Goal: Task Accomplishment & Management: Use online tool/utility

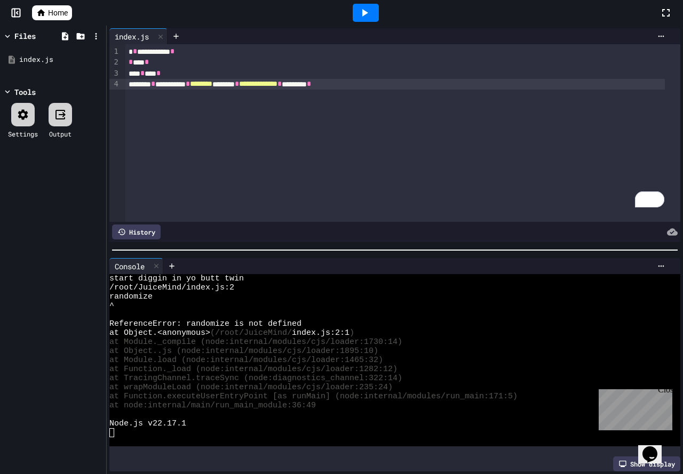
click at [428, 90] on div "**********" at bounding box center [394, 84] width 539 height 11
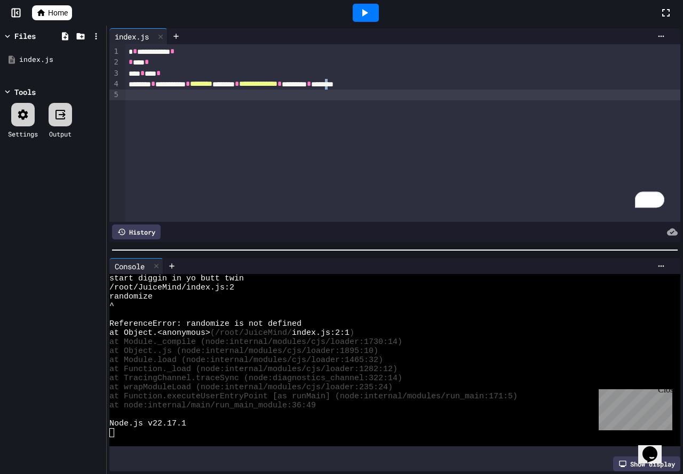
click at [410, 82] on div "**********" at bounding box center [394, 84] width 539 height 11
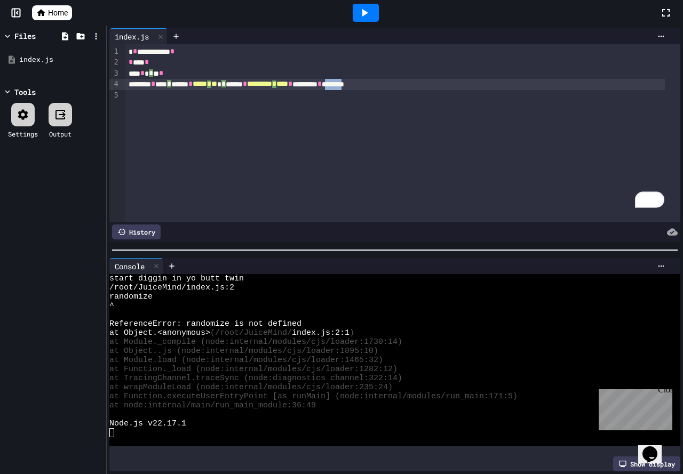
click at [410, 82] on div "* **** * ****** * ***** * ** * ****** * ********* * **** * ******** * ********" at bounding box center [394, 84] width 539 height 11
click at [444, 91] on div "To enrich screen reader interactions, please activate Accessibility in Grammarl…" at bounding box center [402, 95] width 555 height 11
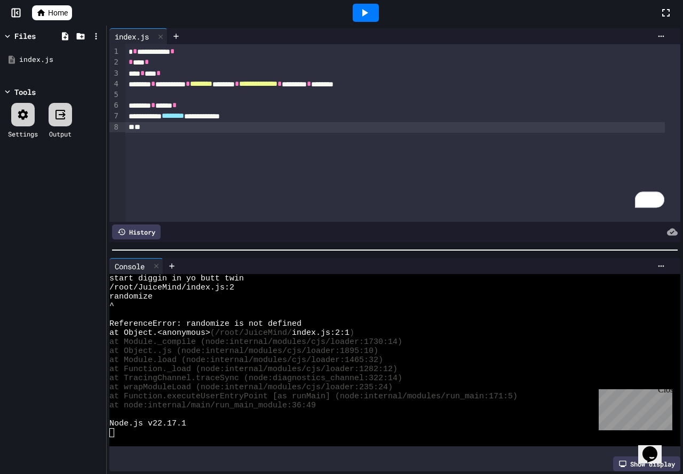
click at [134, 125] on div "**" at bounding box center [394, 127] width 539 height 11
click at [154, 127] on div "**" at bounding box center [394, 127] width 539 height 11
click at [276, 129] on div "*" at bounding box center [394, 127] width 539 height 11
click at [291, 127] on div "*" at bounding box center [394, 127] width 539 height 11
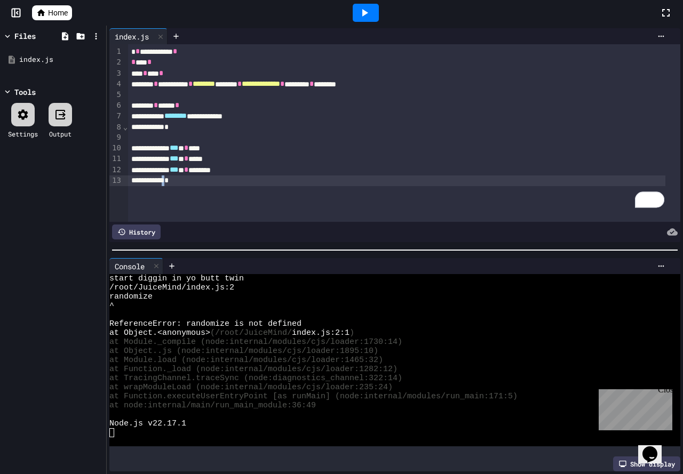
click at [179, 179] on div "*" at bounding box center [396, 180] width 537 height 11
click at [177, 179] on div "*" at bounding box center [396, 180] width 537 height 11
drag, startPoint x: 201, startPoint y: 181, endPoint x: 188, endPoint y: 179, distance: 12.5
click at [200, 181] on div "*" at bounding box center [396, 180] width 537 height 11
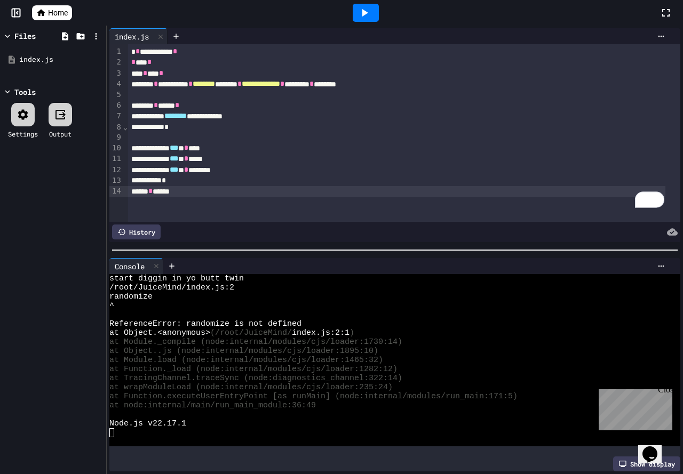
click at [162, 191] on div "* ******" at bounding box center [396, 191] width 537 height 11
click at [186, 189] on div "* *******" at bounding box center [396, 191] width 537 height 11
click at [134, 190] on div "* *******" at bounding box center [396, 191] width 537 height 11
click at [214, 189] on div "* *******" at bounding box center [396, 191] width 537 height 11
click at [145, 190] on div "* ********" at bounding box center [396, 191] width 537 height 11
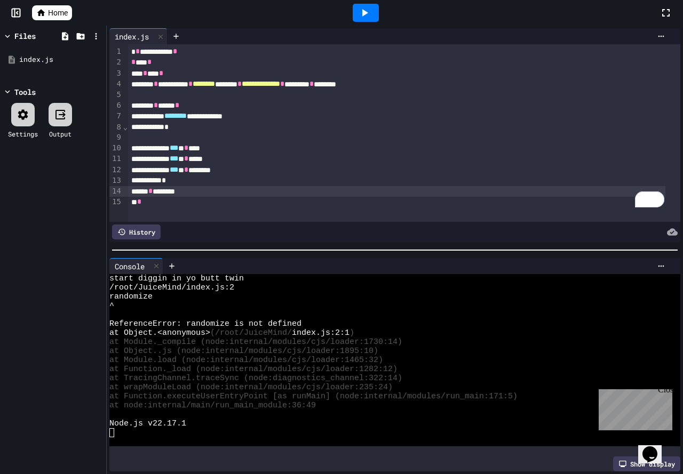
click at [132, 201] on div "*" at bounding box center [396, 202] width 537 height 11
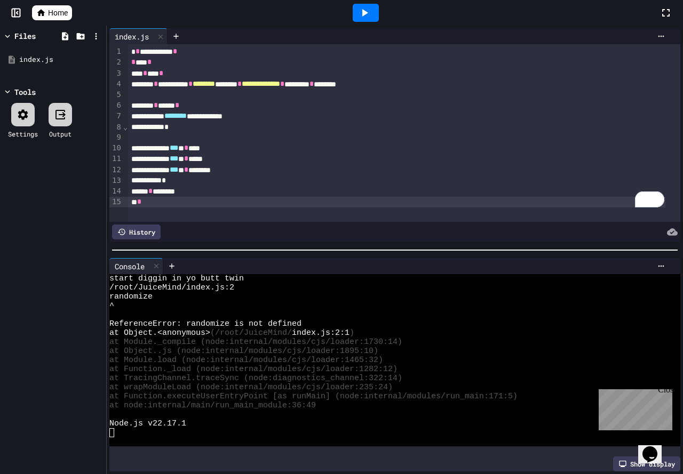
click at [175, 201] on div "*" at bounding box center [396, 202] width 537 height 11
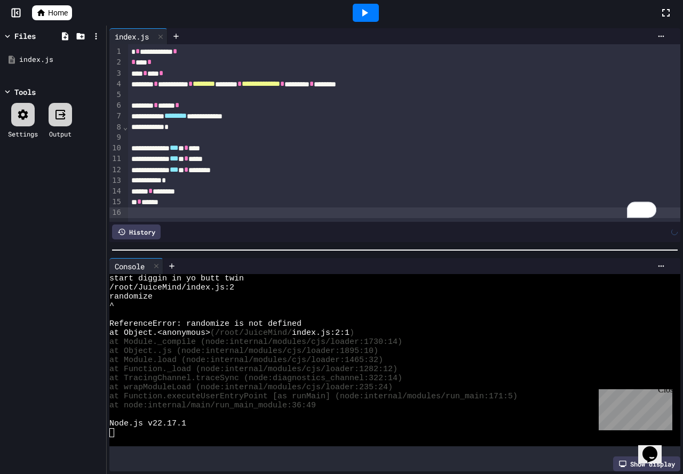
scroll to position [10, 0]
click at [135, 207] on div "* *" at bounding box center [392, 212] width 529 height 11
click at [220, 207] on div "* *" at bounding box center [392, 212] width 529 height 11
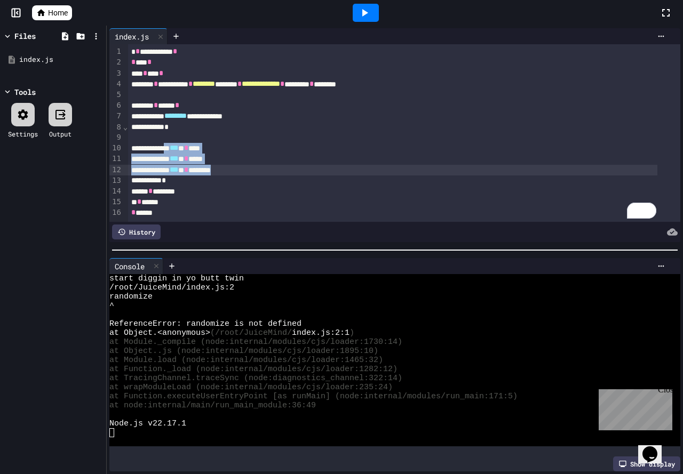
drag, startPoint x: 180, startPoint y: 136, endPoint x: 257, endPoint y: 161, distance: 81.1
click at [257, 161] on div "**********" at bounding box center [404, 133] width 552 height 178
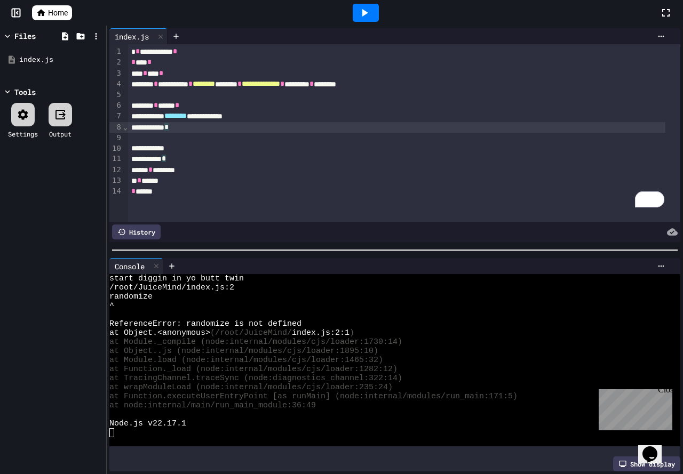
click at [237, 126] on div "*" at bounding box center [396, 127] width 537 height 11
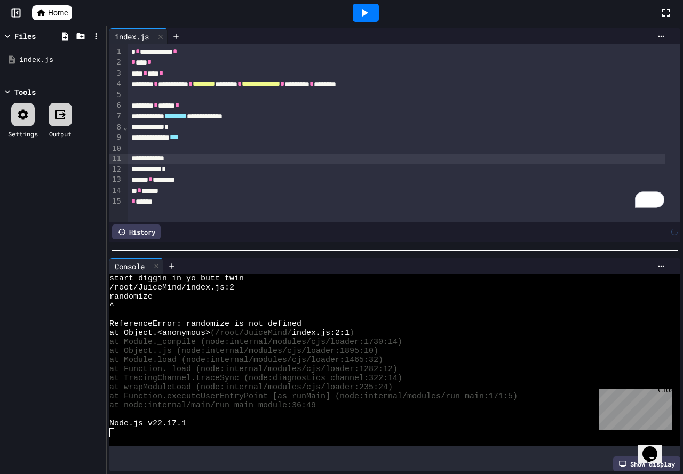
click at [197, 161] on div "To enrich screen reader interactions, please activate Accessibility in Grammarl…" at bounding box center [396, 159] width 537 height 11
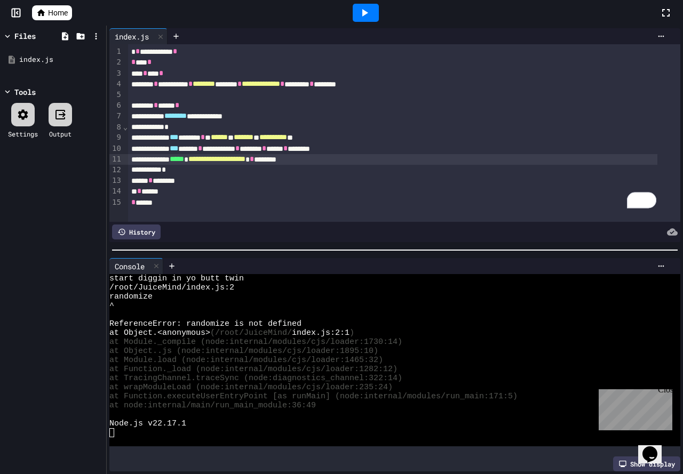
click at [364, 9] on icon at bounding box center [364, 12] width 13 height 13
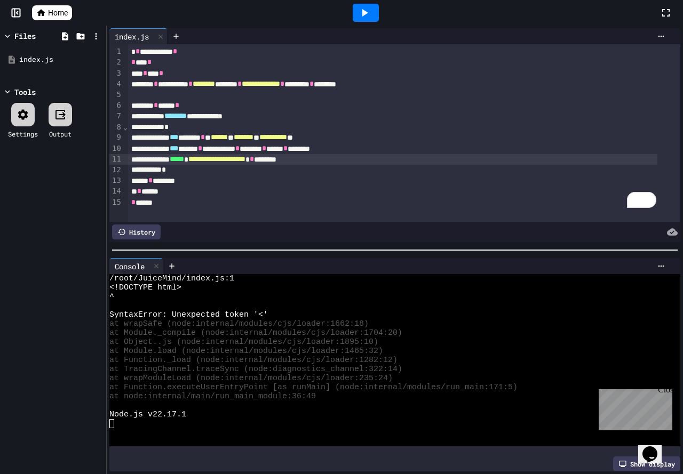
click at [187, 124] on div "*" at bounding box center [392, 127] width 529 height 11
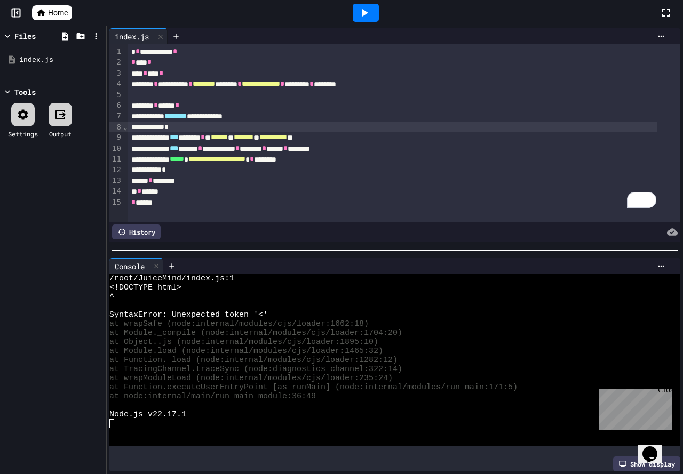
click at [187, 129] on div "*" at bounding box center [392, 127] width 529 height 11
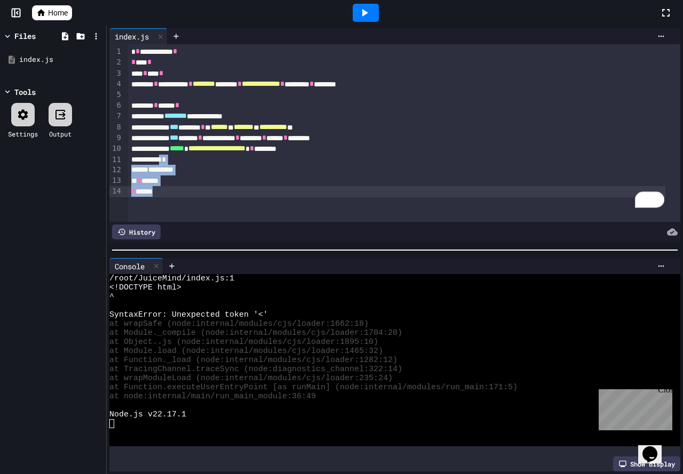
drag, startPoint x: 171, startPoint y: 159, endPoint x: 213, endPoint y: 224, distance: 77.4
click at [213, 224] on div "**********" at bounding box center [394, 143] width 571 height 198
copy div "********* * ****** * ******"
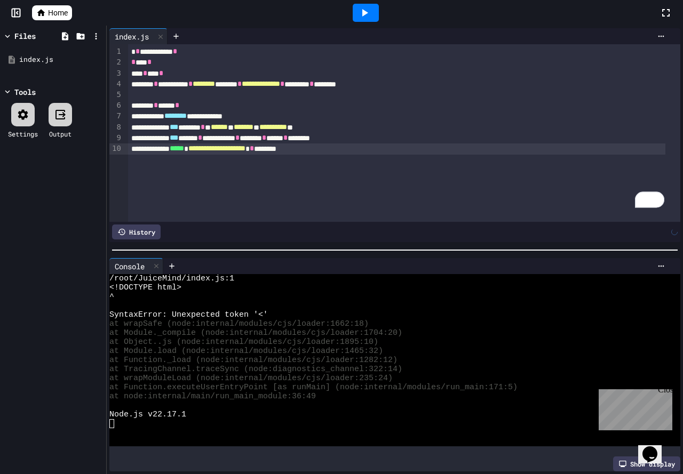
click at [358, 6] on icon at bounding box center [364, 12] width 13 height 13
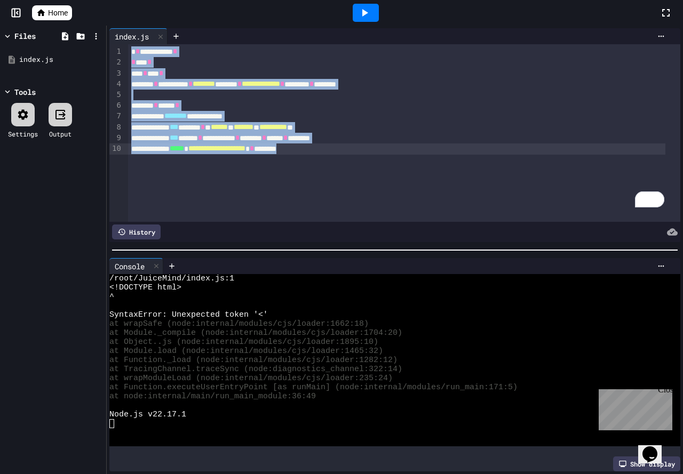
drag, startPoint x: 130, startPoint y: 51, endPoint x: 444, endPoint y: 188, distance: 342.8
click at [444, 188] on div "**********" at bounding box center [404, 133] width 552 height 178
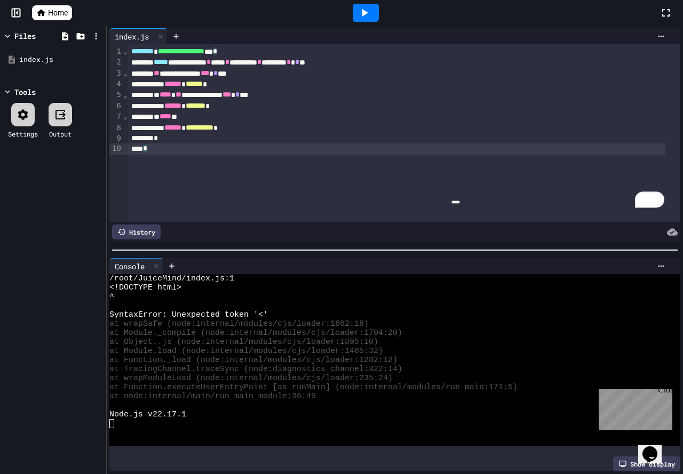
click at [363, 10] on icon at bounding box center [364, 12] width 13 height 13
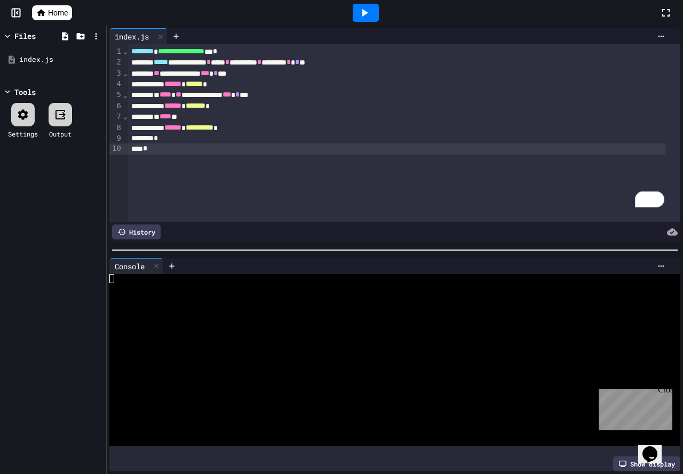
click at [363, 13] on icon at bounding box center [365, 12] width 6 height 7
click at [145, 301] on div at bounding box center [385, 305] width 552 height 9
click at [363, 12] on icon at bounding box center [365, 12] width 6 height 7
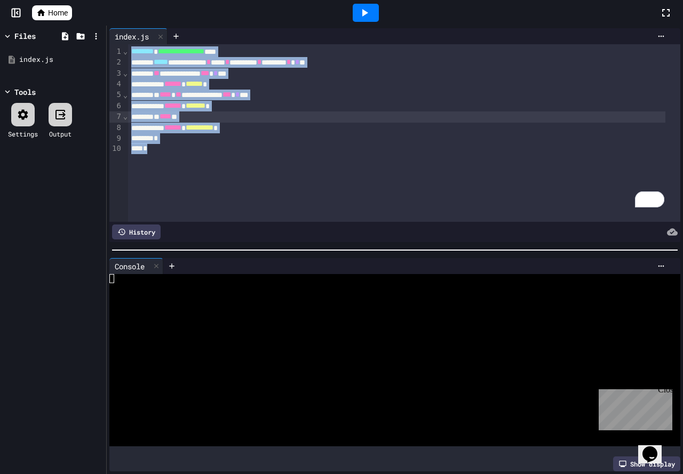
drag, startPoint x: 130, startPoint y: 50, endPoint x: 329, endPoint y: 246, distance: 279.9
click at [329, 246] on div "**********" at bounding box center [395, 250] width 576 height 449
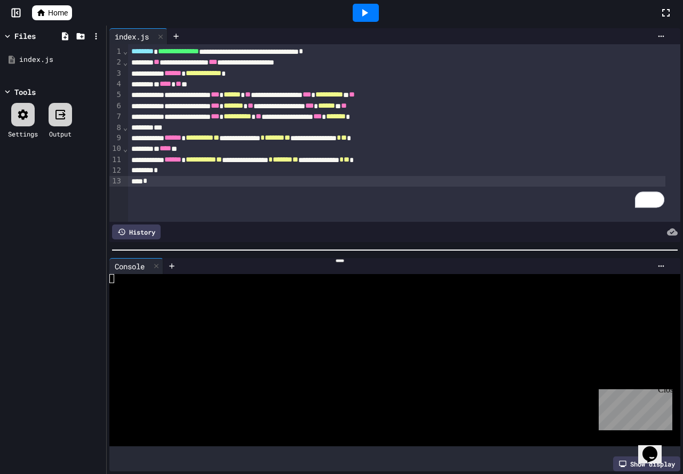
click at [362, 14] on icon at bounding box center [364, 12] width 13 height 13
click at [320, 320] on div at bounding box center [385, 324] width 552 height 9
click at [371, 11] on div at bounding box center [366, 13] width 26 height 18
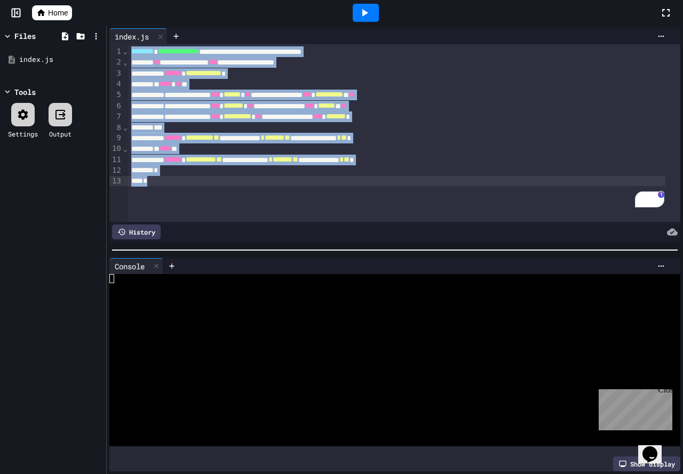
drag, startPoint x: 130, startPoint y: 51, endPoint x: 370, endPoint y: 269, distance: 325.1
click at [366, 272] on div "**********" at bounding box center [395, 250] width 576 height 449
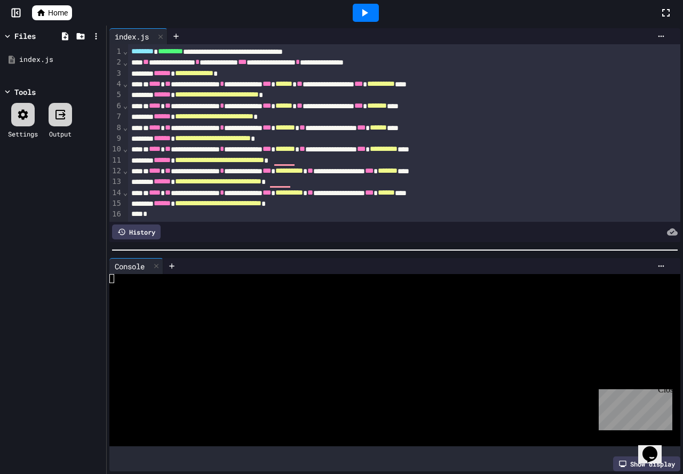
click at [364, 13] on icon at bounding box center [365, 12] width 6 height 7
click at [371, 10] on div at bounding box center [366, 13] width 26 height 18
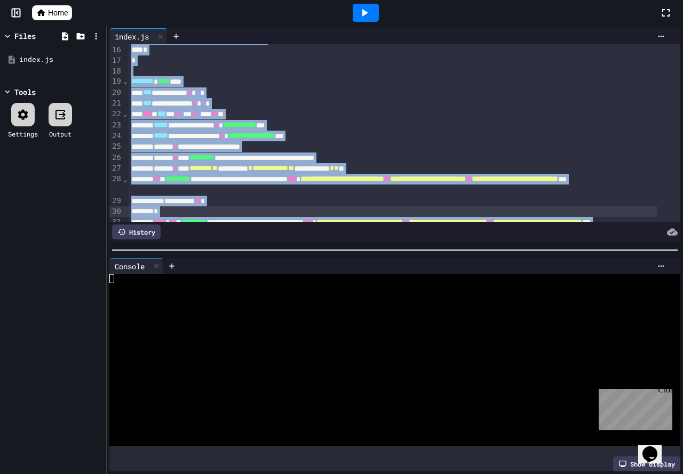
scroll to position [324, 0]
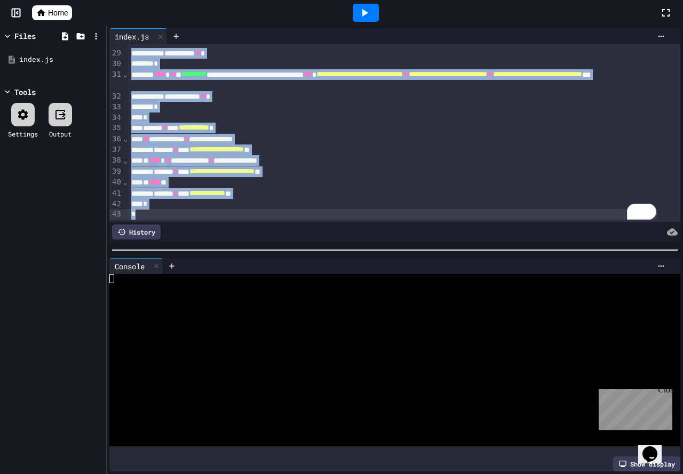
drag, startPoint x: 130, startPoint y: 47, endPoint x: 478, endPoint y: 321, distance: 442.5
click at [478, 321] on div "**********" at bounding box center [395, 250] width 576 height 449
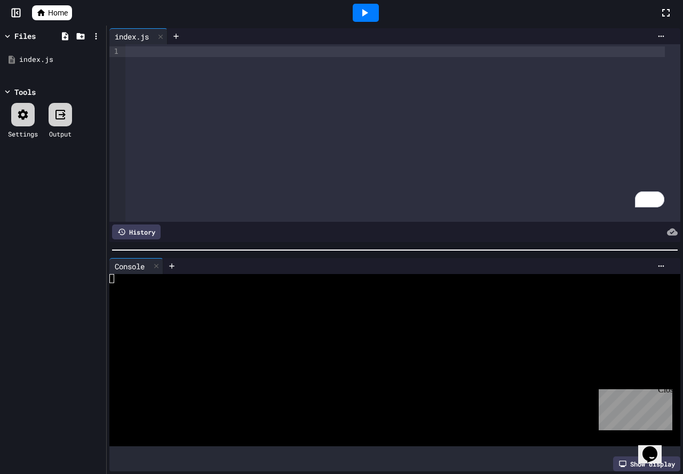
scroll to position [162, 0]
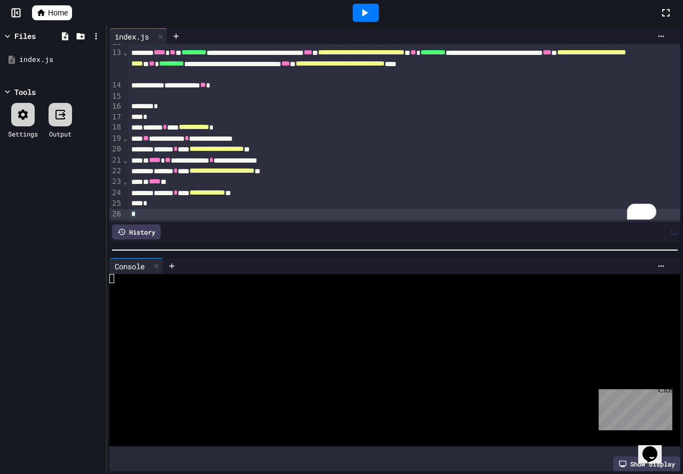
click at [358, 17] on icon at bounding box center [364, 12] width 13 height 13
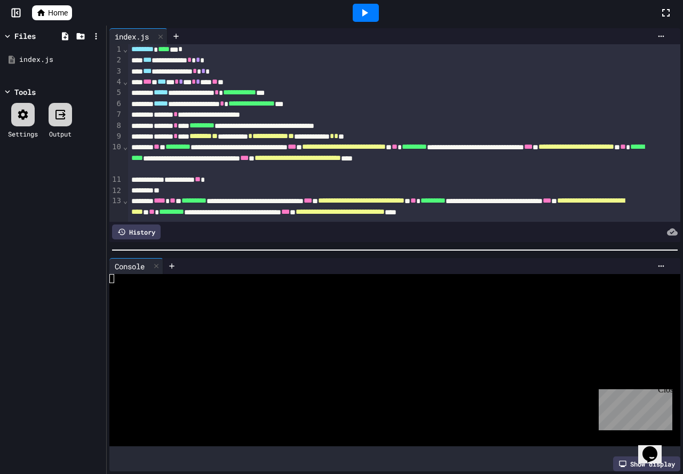
scroll to position [0, 0]
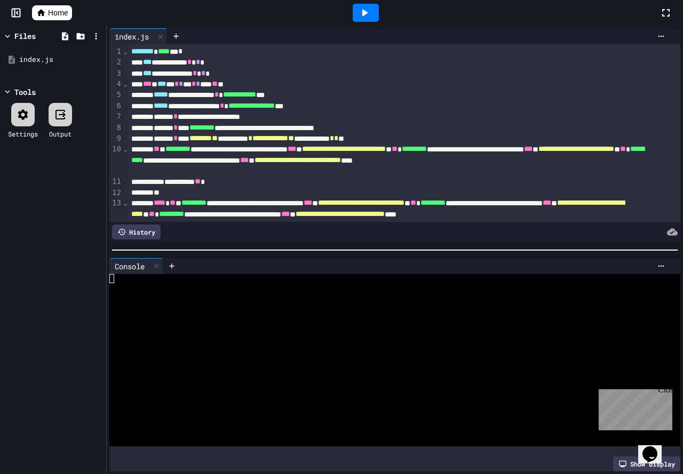
click at [362, 16] on icon at bounding box center [364, 12] width 13 height 13
click at [362, 16] on div "Stop" at bounding box center [366, 13] width 50 height 20
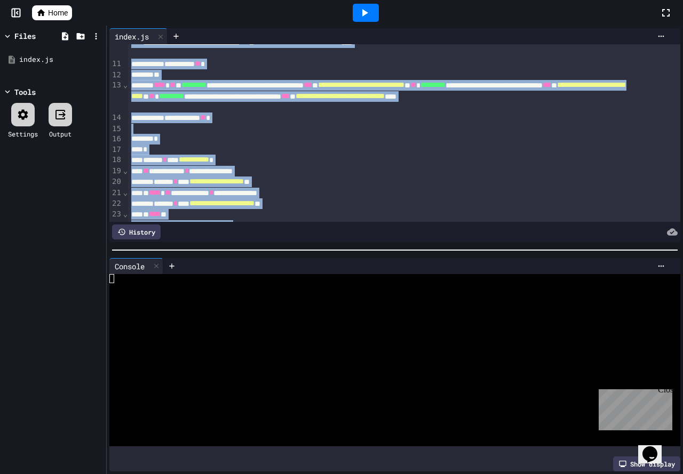
scroll to position [162, 0]
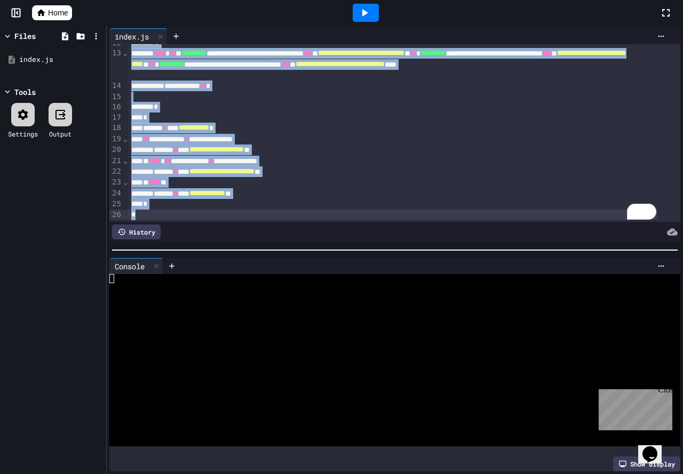
drag, startPoint x: 129, startPoint y: 53, endPoint x: 600, endPoint y: 241, distance: 507.0
click at [600, 241] on div "**********" at bounding box center [395, 250] width 576 height 449
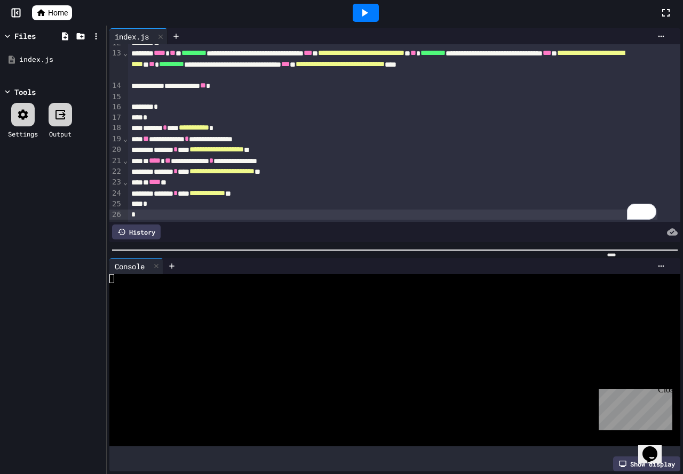
click at [433, 314] on div at bounding box center [385, 314] width 552 height 9
click at [657, 34] on icon at bounding box center [661, 36] width 9 height 9
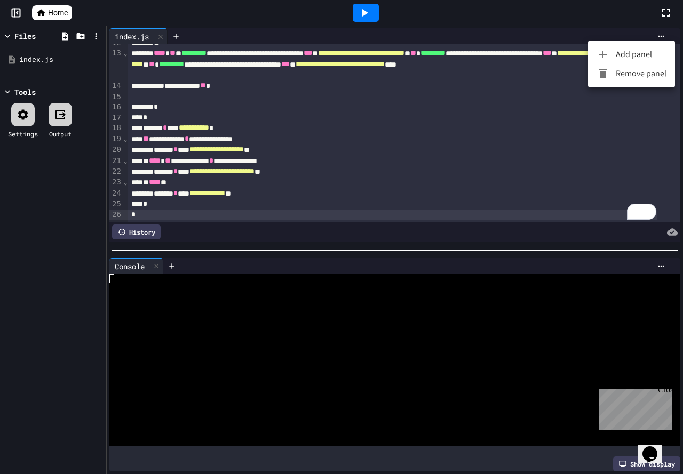
click at [554, 26] on div at bounding box center [341, 237] width 683 height 474
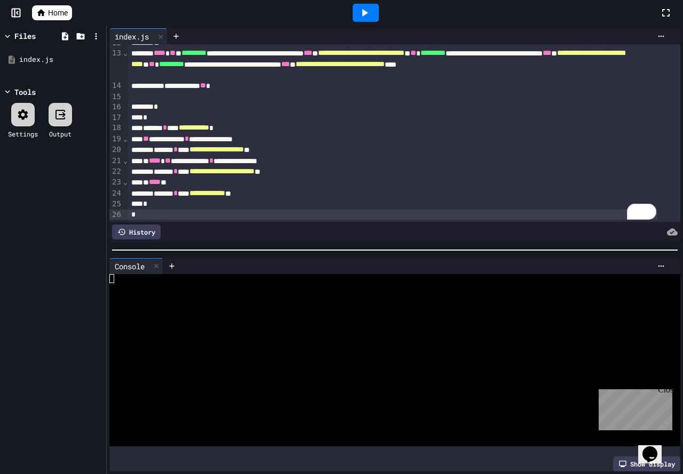
click at [12, 18] on div "Home" at bounding box center [341, 13] width 683 height 26
click at [49, 19] on link "Home" at bounding box center [52, 12] width 40 height 15
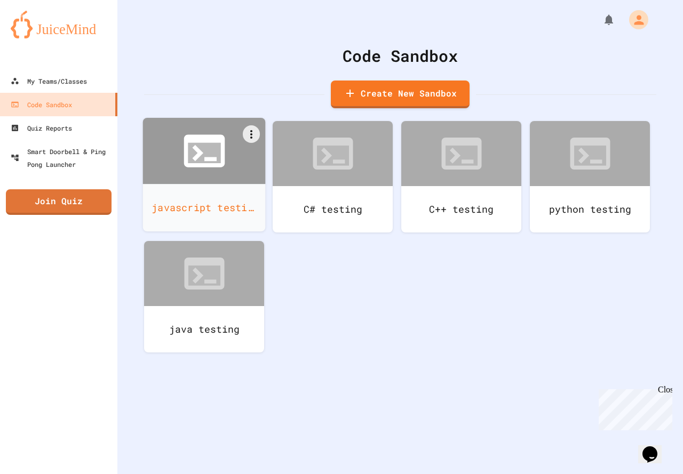
click at [195, 141] on icon at bounding box center [203, 151] width 41 height 33
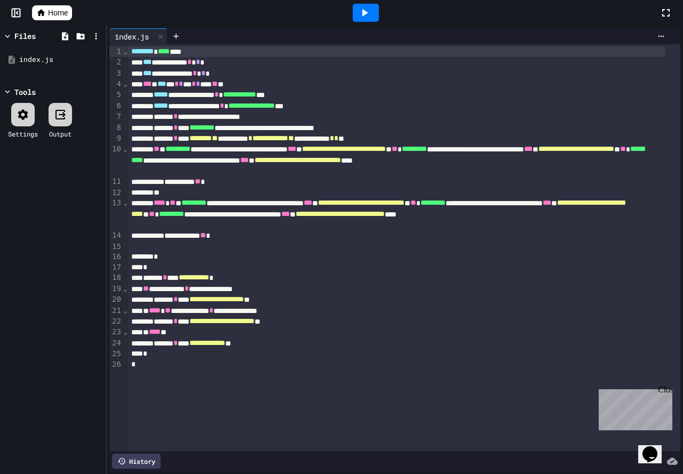
click at [366, 12] on icon at bounding box center [365, 12] width 6 height 7
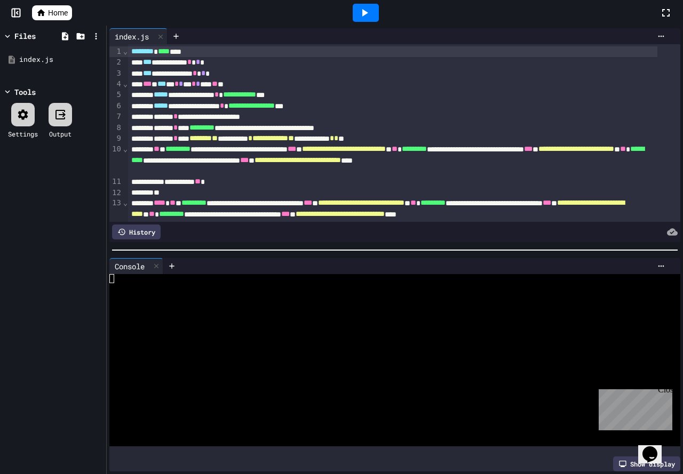
click at [365, 12] on icon at bounding box center [365, 12] width 6 height 7
click at [365, 12] on div "Stop" at bounding box center [366, 13] width 50 height 20
click at [365, 12] on icon at bounding box center [365, 12] width 6 height 7
click at [365, 12] on div at bounding box center [366, 13] width 26 height 18
click at [157, 37] on div at bounding box center [160, 36] width 13 height 15
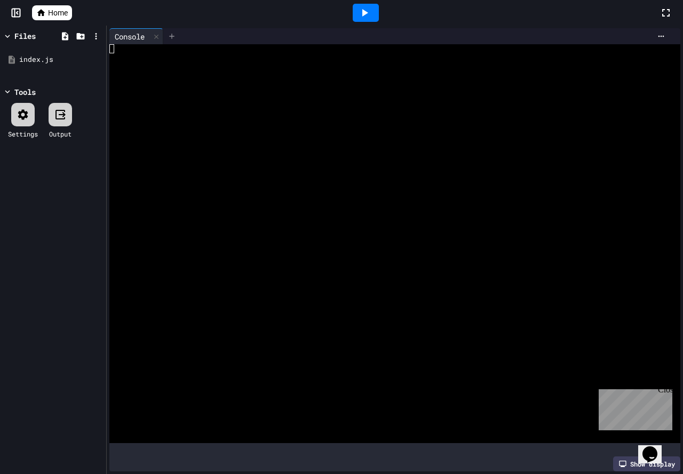
click at [173, 35] on icon at bounding box center [171, 36] width 9 height 9
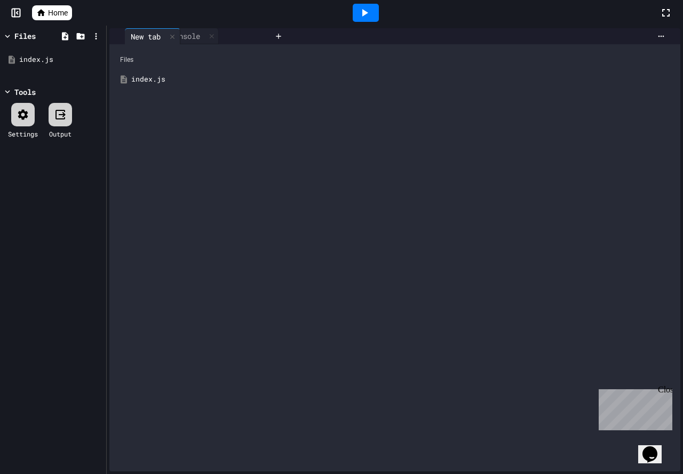
drag, startPoint x: 181, startPoint y: 39, endPoint x: 135, endPoint y: 39, distance: 45.3
click at [135, 39] on div "Console New tab" at bounding box center [189, 36] width 161 height 16
click at [149, 80] on div "index.js" at bounding box center [402, 79] width 542 height 11
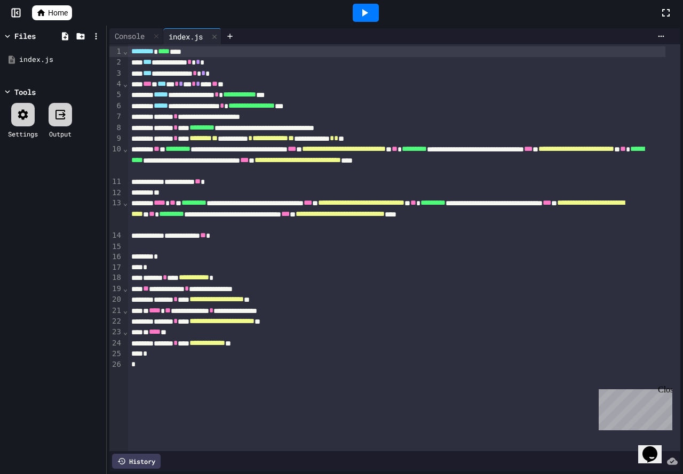
click at [194, 35] on div "index.js" at bounding box center [185, 36] width 45 height 11
drag, startPoint x: 194, startPoint y: 38, endPoint x: 271, endPoint y: 22, distance: 78.6
click at [271, 22] on div at bounding box center [365, 12] width 587 height 29
click at [213, 39] on div at bounding box center [214, 36] width 13 height 15
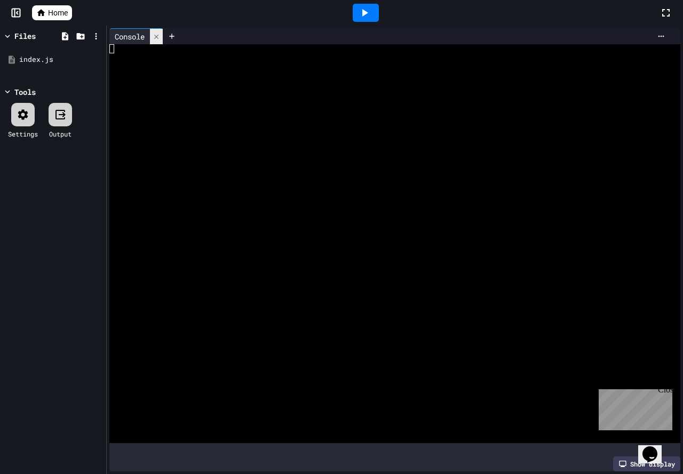
click at [160, 36] on icon at bounding box center [156, 36] width 7 height 7
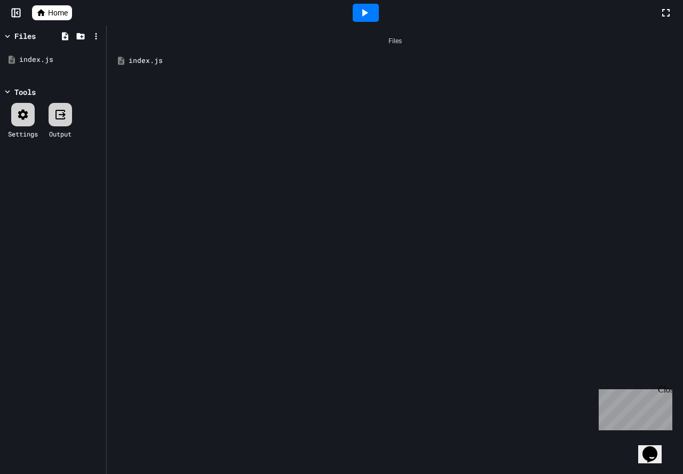
click at [131, 63] on div "index.js" at bounding box center [403, 60] width 548 height 11
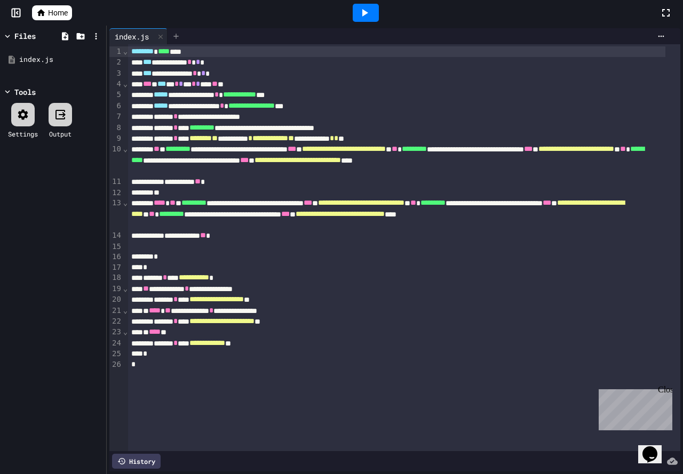
click at [175, 38] on icon at bounding box center [176, 36] width 9 height 9
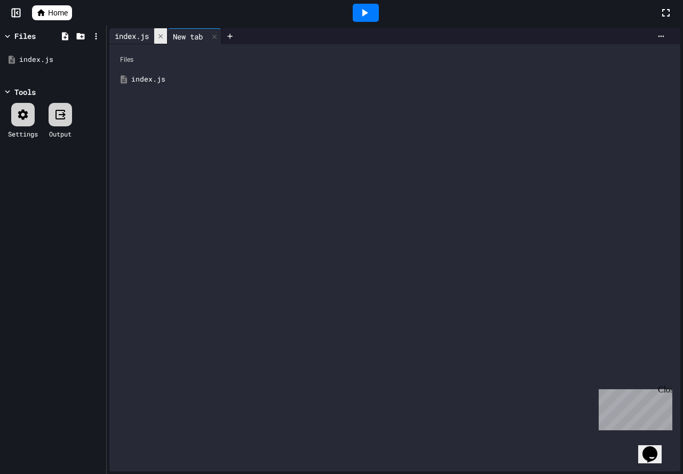
click at [160, 39] on icon at bounding box center [160, 36] width 7 height 7
click at [138, 38] on div "New tab" at bounding box center [129, 36] width 41 height 11
click at [171, 38] on icon at bounding box center [171, 36] width 9 height 9
click at [160, 34] on icon at bounding box center [156, 36] width 7 height 7
click at [134, 60] on div "Files" at bounding box center [395, 60] width 560 height 20
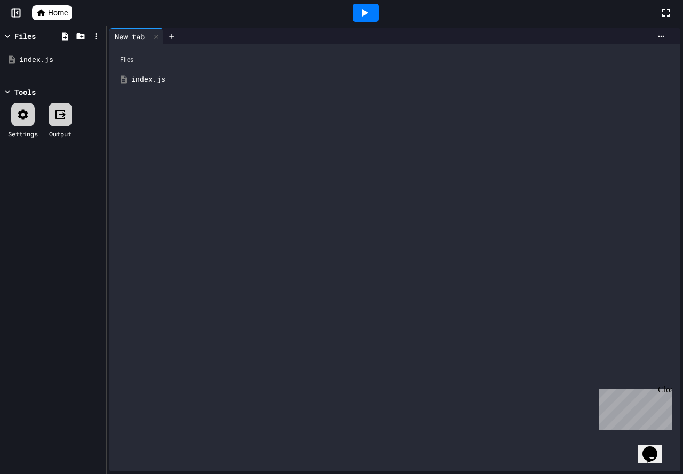
click at [134, 75] on div "index.js" at bounding box center [402, 79] width 542 height 11
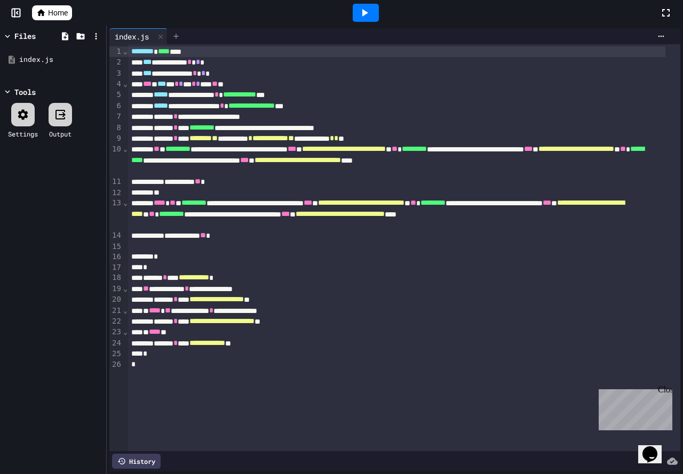
click at [174, 38] on icon at bounding box center [176, 36] width 9 height 9
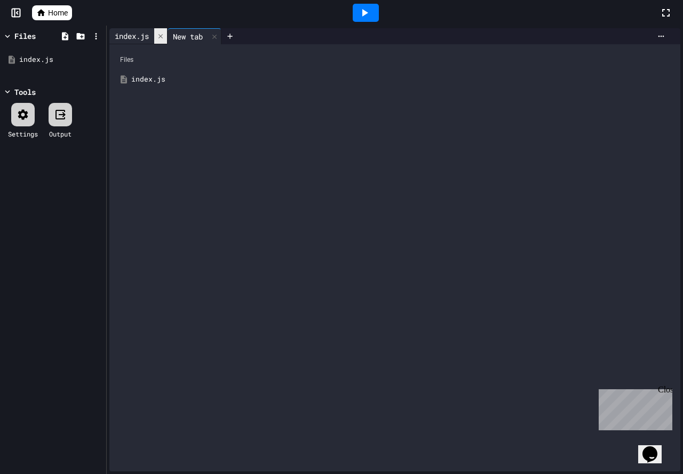
click at [166, 35] on div at bounding box center [160, 35] width 13 height 15
click at [657, 39] on icon at bounding box center [661, 36] width 9 height 9
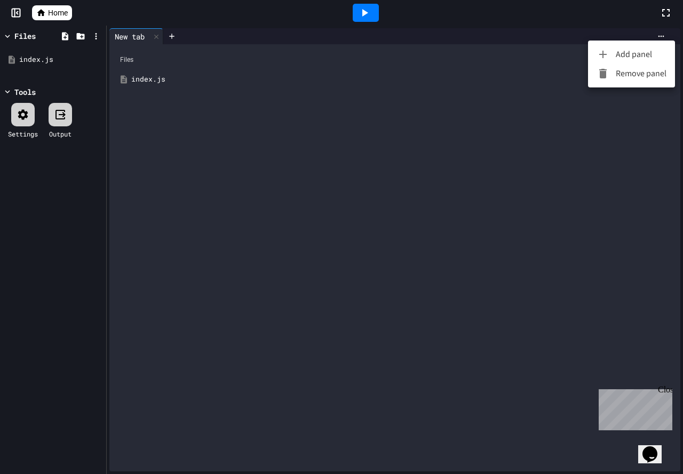
click at [602, 51] on icon at bounding box center [602, 54] width 13 height 13
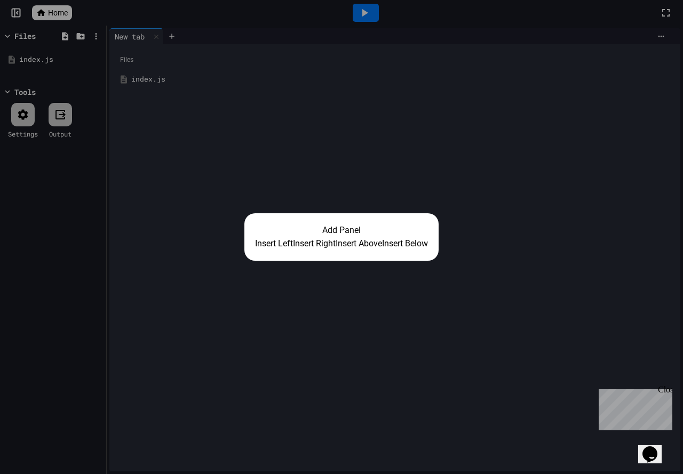
click at [255, 245] on button "Insert Left" at bounding box center [274, 243] width 38 height 13
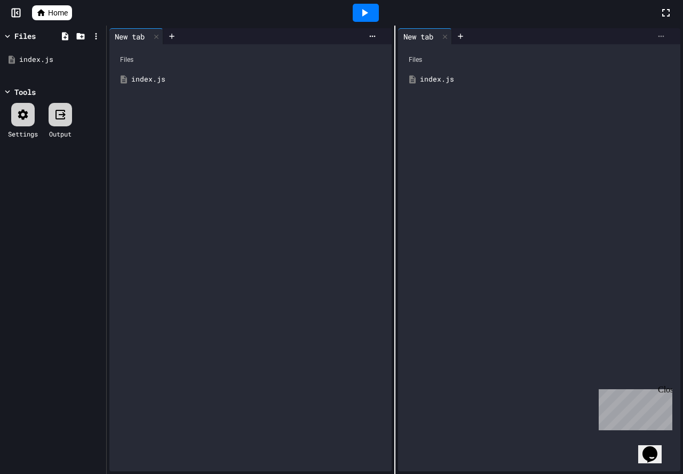
click at [657, 33] on icon at bounding box center [661, 36] width 9 height 9
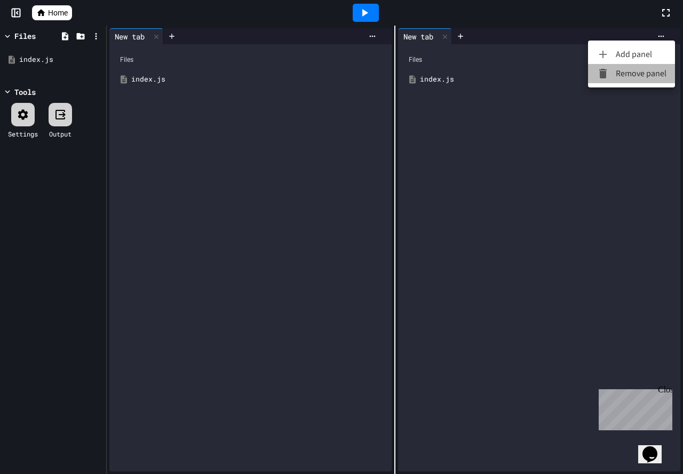
click at [627, 77] on li "Remove panel" at bounding box center [631, 73] width 87 height 19
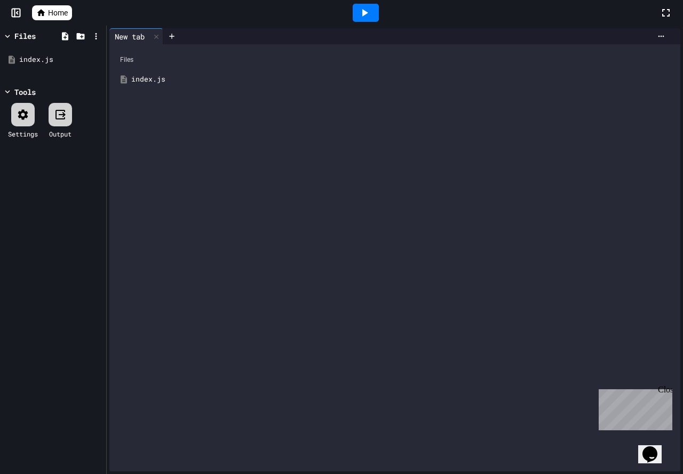
click at [199, 74] on div "index.js" at bounding box center [395, 79] width 560 height 19
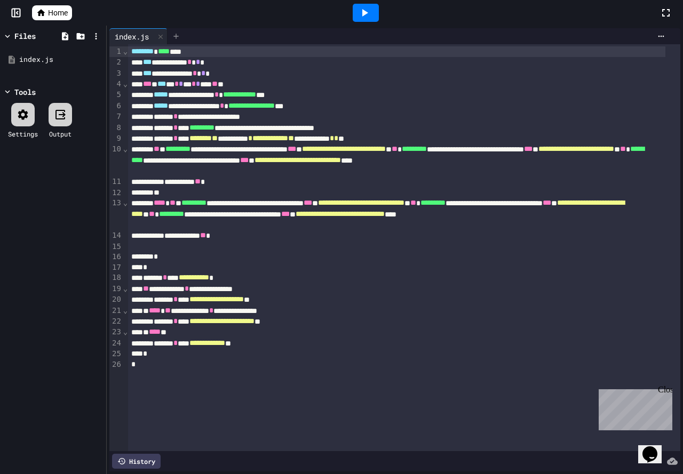
click at [179, 37] on icon at bounding box center [176, 36] width 9 height 9
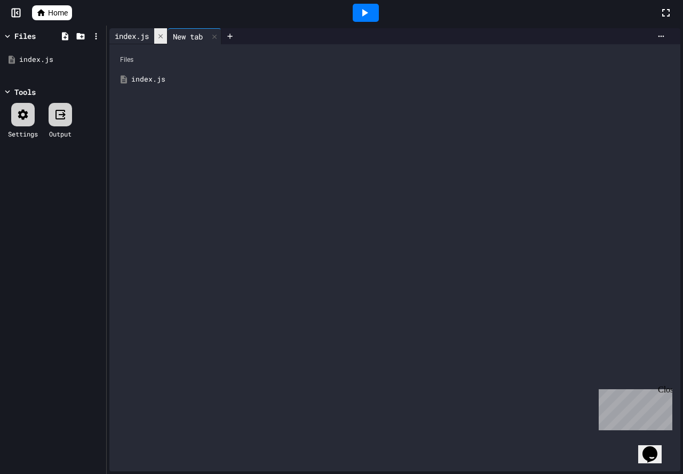
click at [161, 39] on icon at bounding box center [160, 36] width 7 height 7
click at [160, 39] on icon at bounding box center [156, 36] width 7 height 7
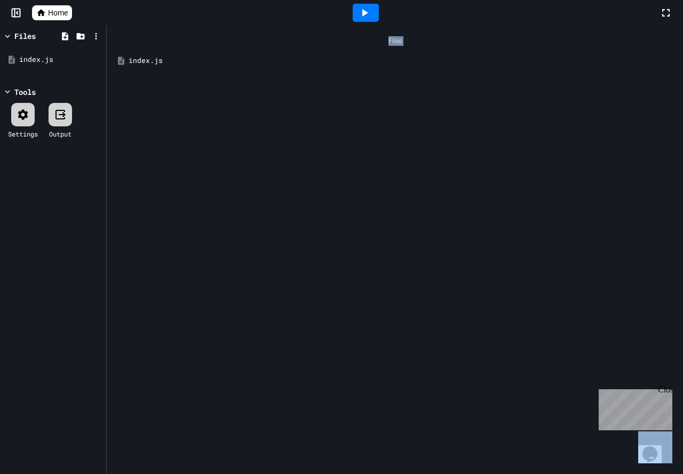
click at [260, 232] on div "Files index.js" at bounding box center [395, 250] width 576 height 449
click at [365, 12] on icon at bounding box center [365, 12] width 6 height 7
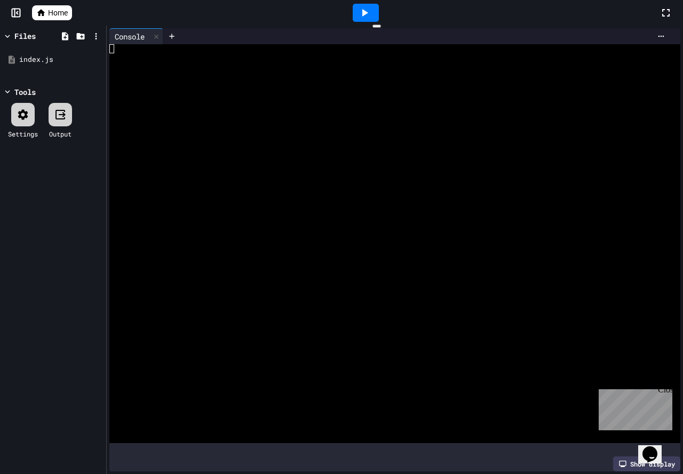
click at [179, 89] on div at bounding box center [385, 85] width 552 height 9
click at [128, 45] on div at bounding box center [385, 48] width 552 height 9
click at [172, 37] on icon at bounding box center [171, 36] width 9 height 9
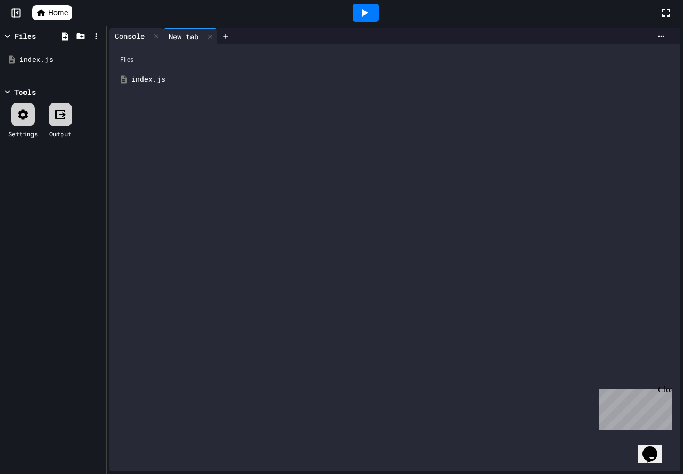
click at [146, 36] on div "Console" at bounding box center [129, 35] width 41 height 11
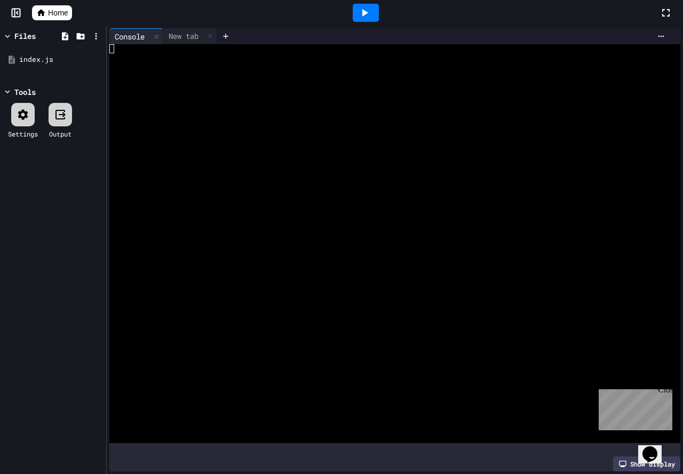
click at [155, 89] on div at bounding box center [385, 243] width 552 height 399
click at [178, 39] on div "New tab" at bounding box center [183, 35] width 41 height 11
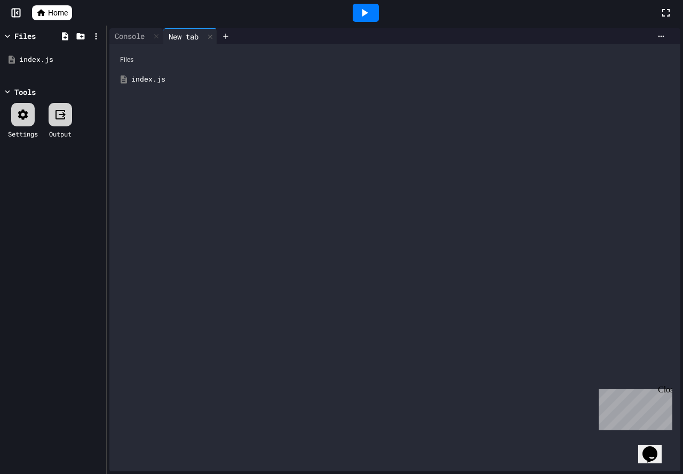
click at [181, 74] on div "index.js" at bounding box center [402, 79] width 542 height 11
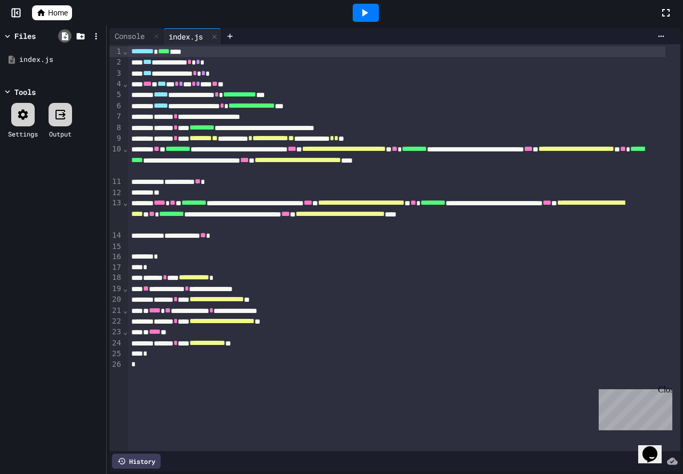
click at [68, 37] on icon at bounding box center [65, 36] width 10 height 10
click at [94, 61] on icon at bounding box center [97, 60] width 10 height 10
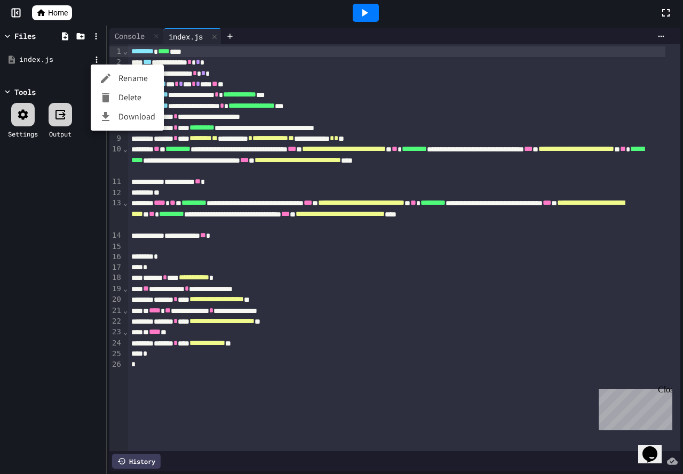
click at [115, 77] on div at bounding box center [108, 78] width 19 height 13
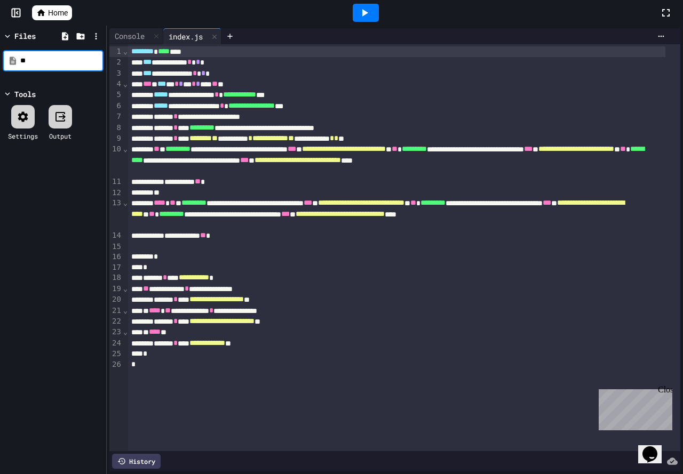
type input "*"
type input "********"
click at [55, 90] on div "Files ******** Tools Settings Output" at bounding box center [53, 250] width 106 height 449
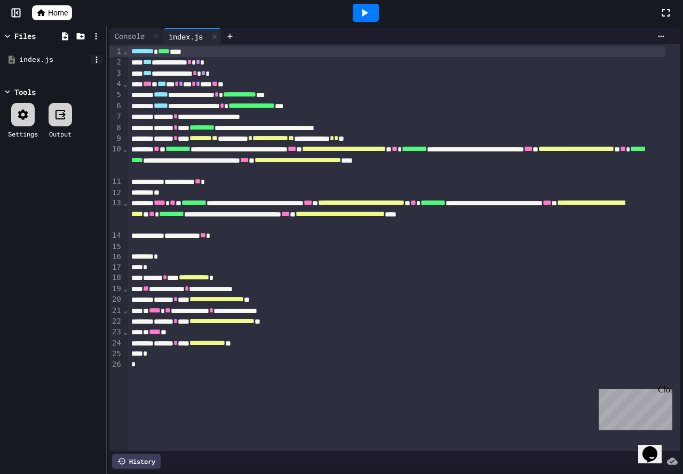
click at [92, 60] on icon at bounding box center [97, 60] width 10 height 10
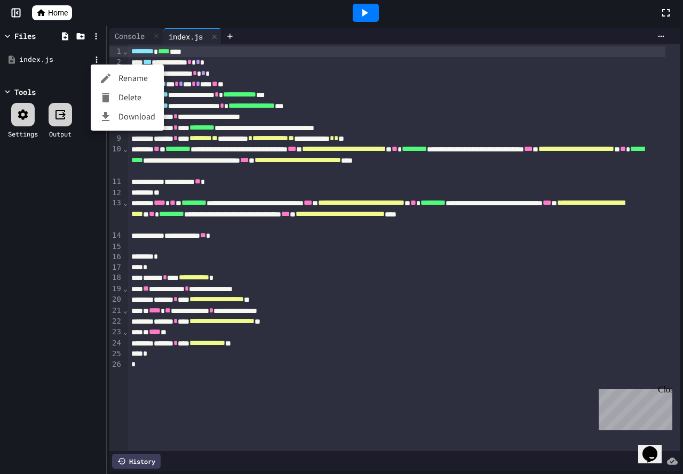
click at [142, 74] on li "Rename" at bounding box center [127, 78] width 73 height 19
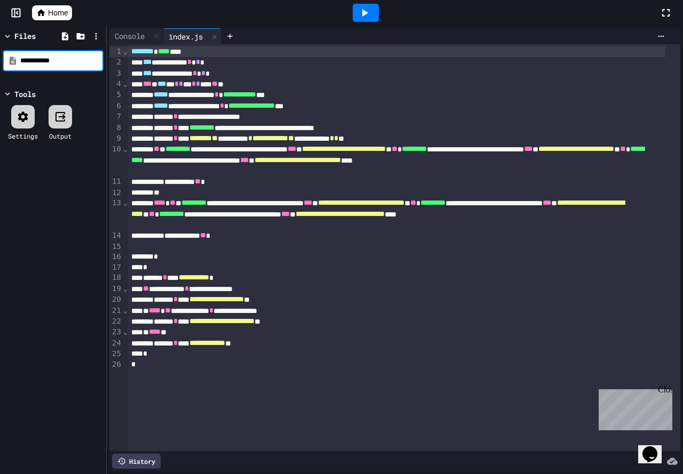
type input "**********"
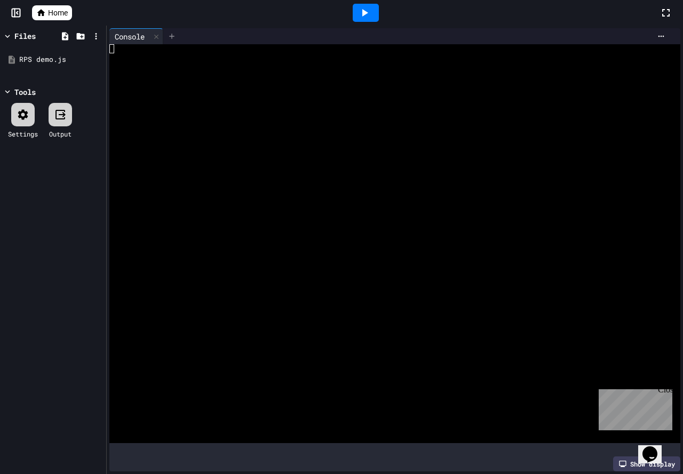
click at [176, 33] on icon at bounding box center [171, 36] width 9 height 9
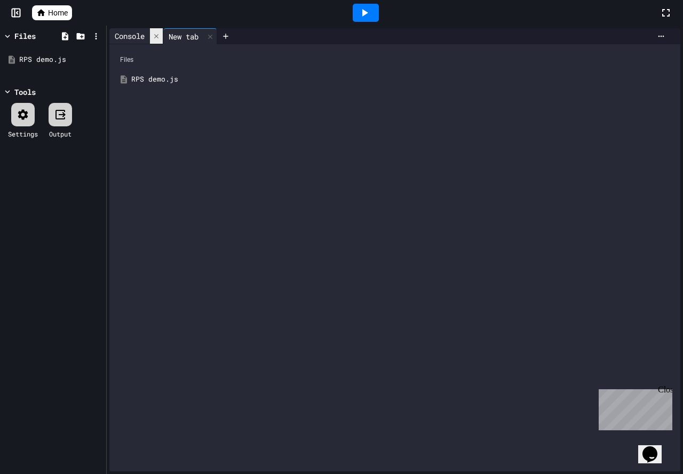
click at [160, 36] on icon at bounding box center [156, 36] width 7 height 7
click at [61, 35] on icon at bounding box center [65, 36] width 10 height 10
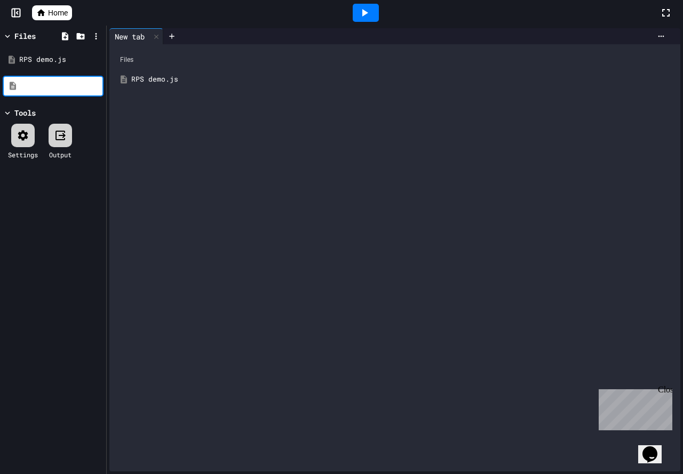
click at [55, 81] on input at bounding box center [60, 86] width 81 height 11
type input "****"
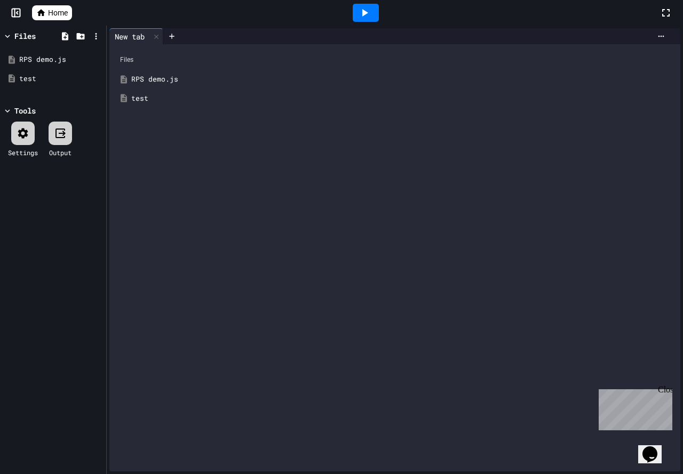
click at [55, 81] on div "test" at bounding box center [60, 79] width 83 height 11
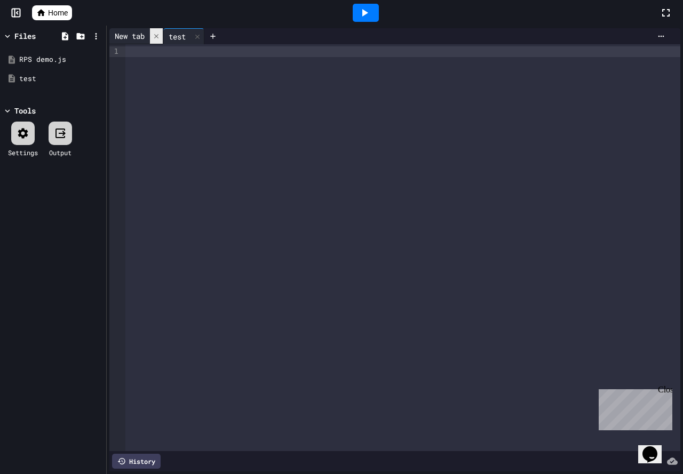
click at [157, 36] on icon at bounding box center [156, 36] width 4 height 4
click at [370, 17] on icon at bounding box center [364, 12] width 13 height 13
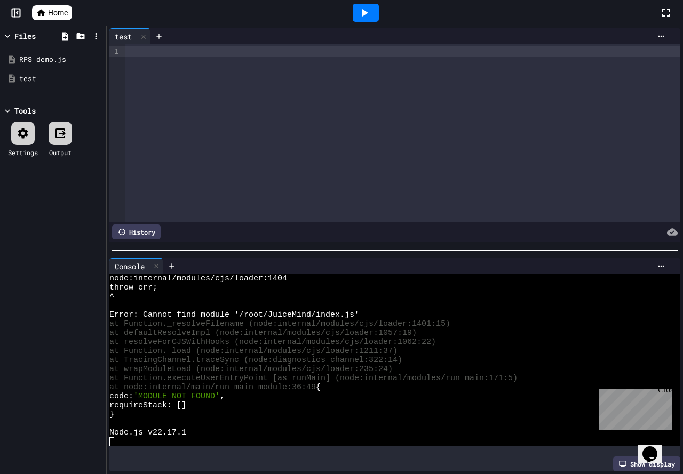
click at [365, 11] on icon at bounding box center [365, 12] width 6 height 7
click at [281, 107] on div at bounding box center [402, 133] width 555 height 178
click at [195, 88] on div "To enrich screen reader interactions, please activate Accessibility in Grammarl…" at bounding box center [402, 133] width 555 height 178
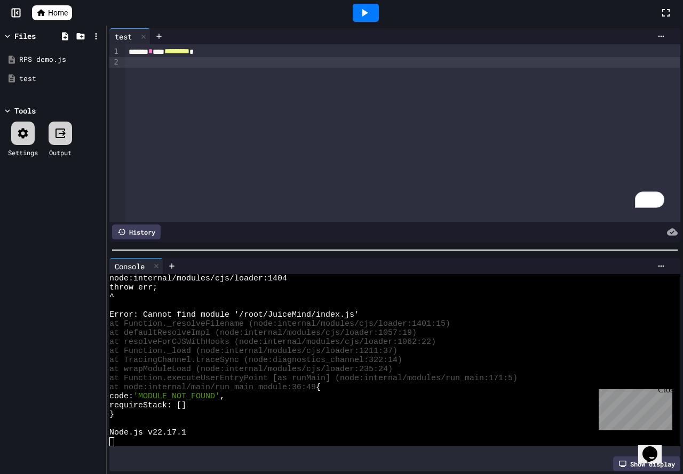
click at [363, 5] on div at bounding box center [366, 13] width 26 height 18
click at [249, 55] on div "******* * **** ********* *" at bounding box center [394, 51] width 539 height 11
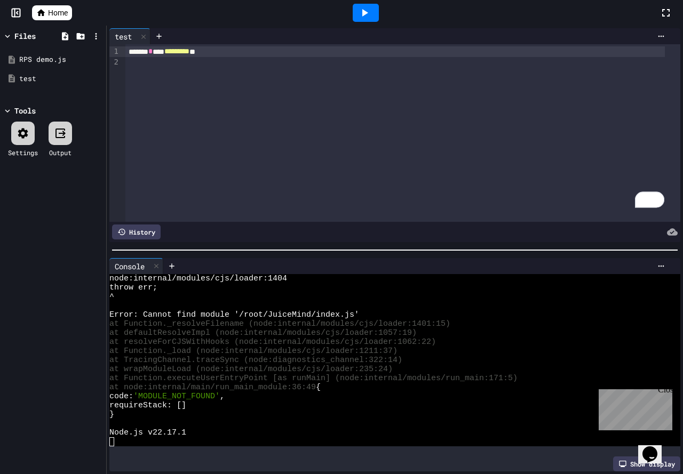
click at [364, 5] on div at bounding box center [366, 13] width 26 height 18
click at [189, 53] on span "*********" at bounding box center [176, 50] width 25 height 7
click at [272, 47] on div "******* * **** ********* **" at bounding box center [394, 51] width 539 height 11
drag, startPoint x: 270, startPoint y: 50, endPoint x: 7, endPoint y: 50, distance: 262.4
click at [7, 50] on div "Files RPS demo.js test Tools Settings Output test 9 1 2 › ******* * **** ******…" at bounding box center [341, 250] width 683 height 449
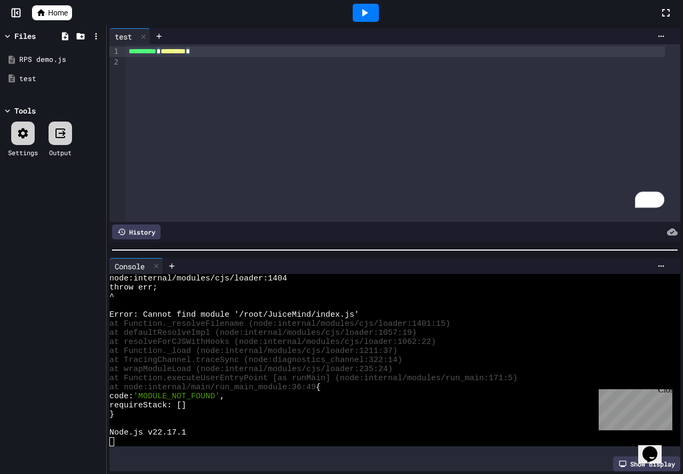
click at [356, 5] on div at bounding box center [366, 13] width 26 height 18
click at [156, 50] on span "**********" at bounding box center [143, 50] width 28 height 7
click at [364, 9] on icon at bounding box center [364, 12] width 13 height 13
click at [276, 46] on div "******* * **** ********* *" at bounding box center [394, 51] width 539 height 11
click at [367, 9] on icon at bounding box center [364, 12] width 13 height 13
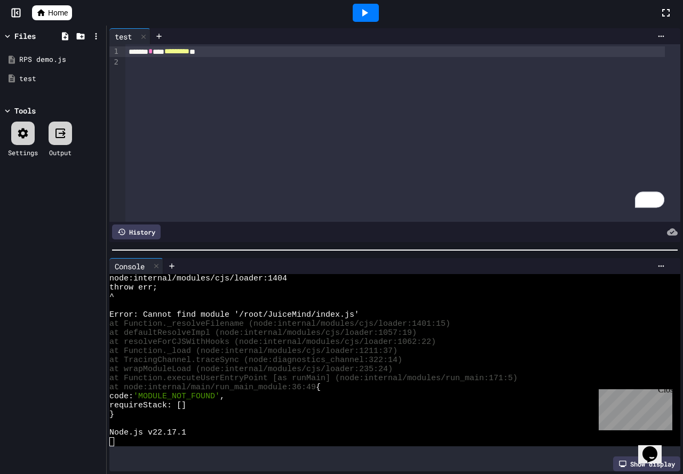
click at [153, 50] on span "*" at bounding box center [150, 50] width 4 height 7
drag, startPoint x: 365, startPoint y: 10, endPoint x: 362, endPoint y: 1, distance: 9.8
click at [364, 10] on icon at bounding box center [364, 12] width 13 height 13
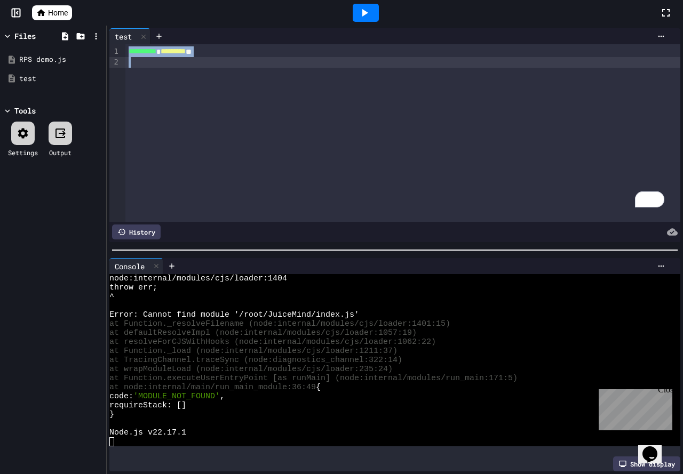
drag, startPoint x: 129, startPoint y: 52, endPoint x: 388, endPoint y: 65, distance: 259.6
click at [388, 65] on div "**********" at bounding box center [402, 133] width 555 height 178
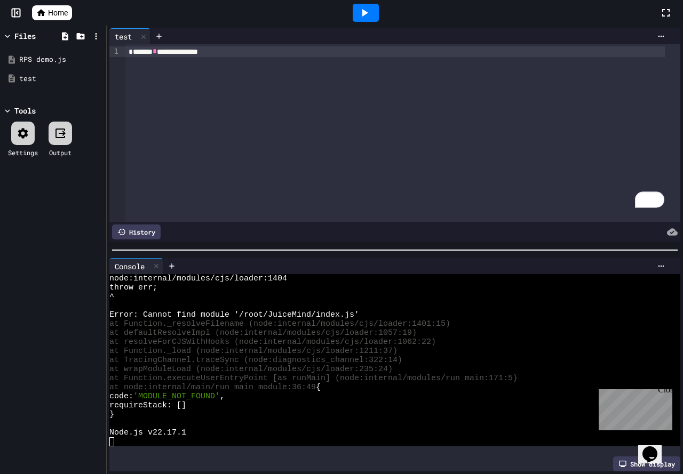
click at [371, 12] on icon at bounding box center [364, 12] width 13 height 13
click at [248, 292] on div "^" at bounding box center [385, 296] width 552 height 9
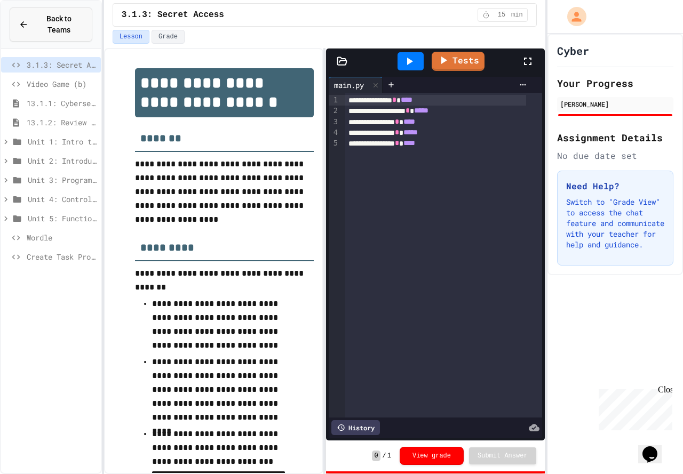
click at [62, 15] on span "Back to Teams" at bounding box center [59, 24] width 49 height 22
